Goal: Task Accomplishment & Management: Manage account settings

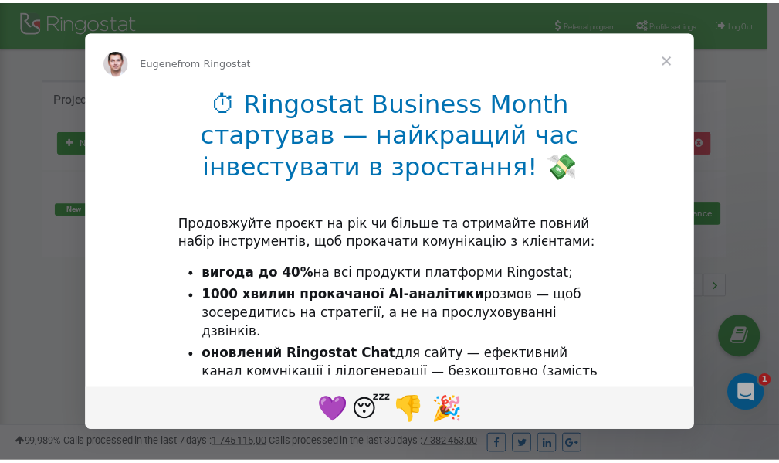
scroll to position [231, 0]
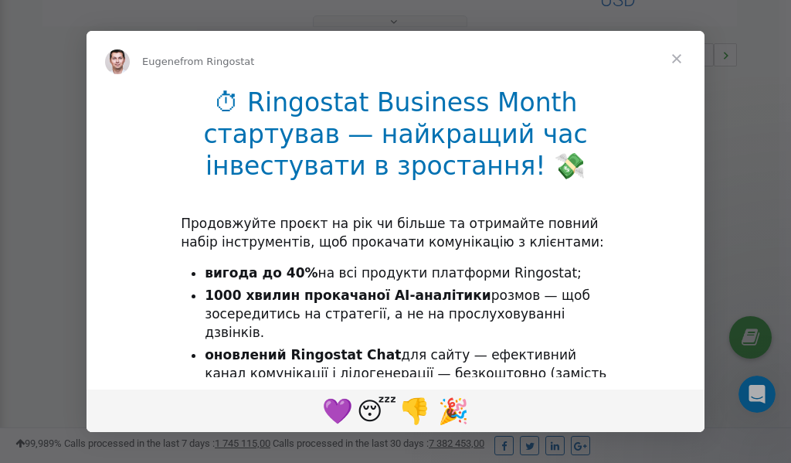
click at [678, 59] on span "Close" at bounding box center [677, 59] width 56 height 56
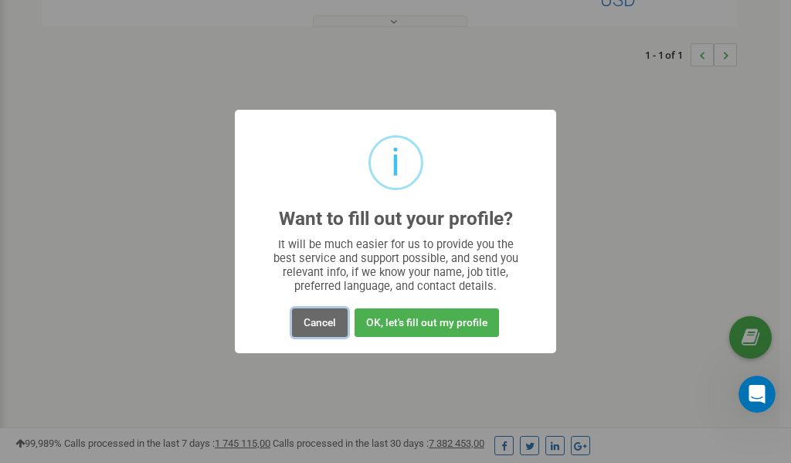
click at [320, 323] on button "Cancel" at bounding box center [320, 322] width 56 height 29
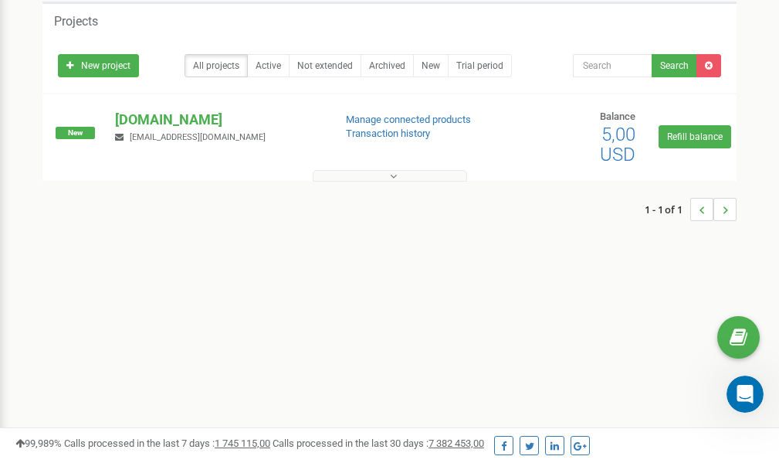
scroll to position [0, 0]
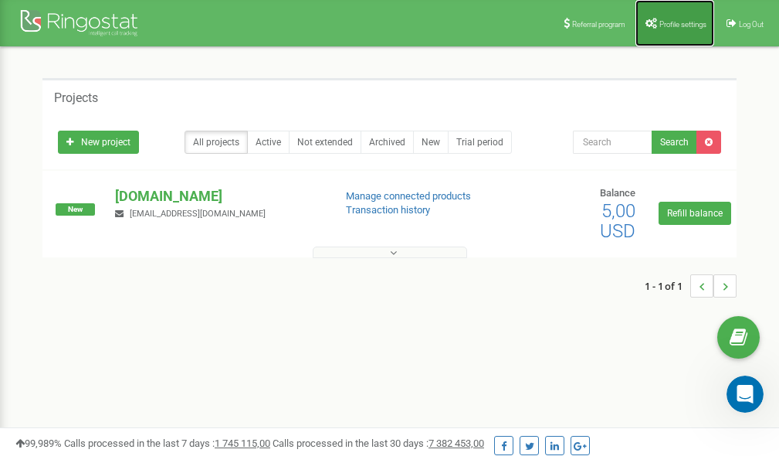
click at [683, 24] on span "Profile settings" at bounding box center [683, 24] width 47 height 8
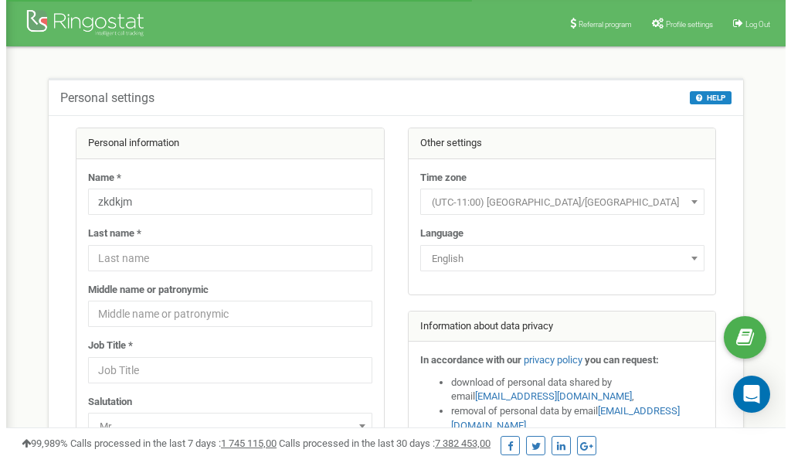
scroll to position [77, 0]
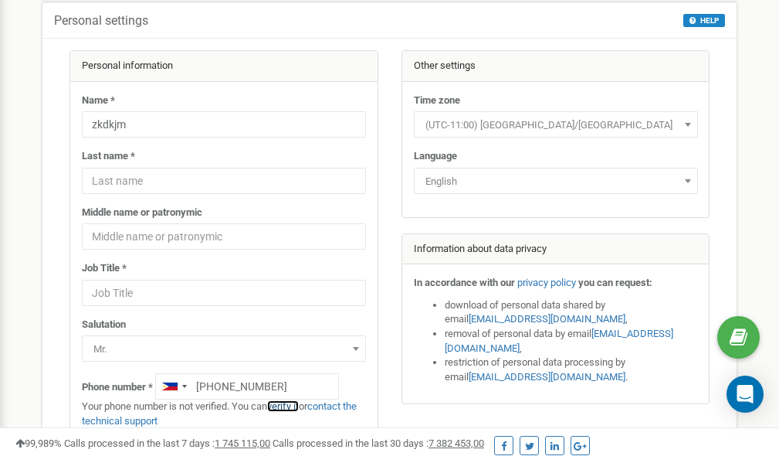
click at [285, 405] on link "verify it" at bounding box center [283, 406] width 32 height 12
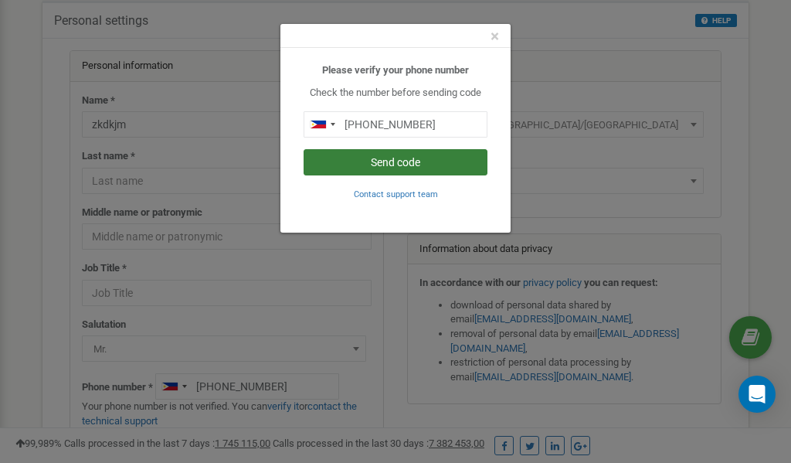
click at [386, 165] on button "Send code" at bounding box center [396, 162] width 184 height 26
